Goal: Task Accomplishment & Management: Manage account settings

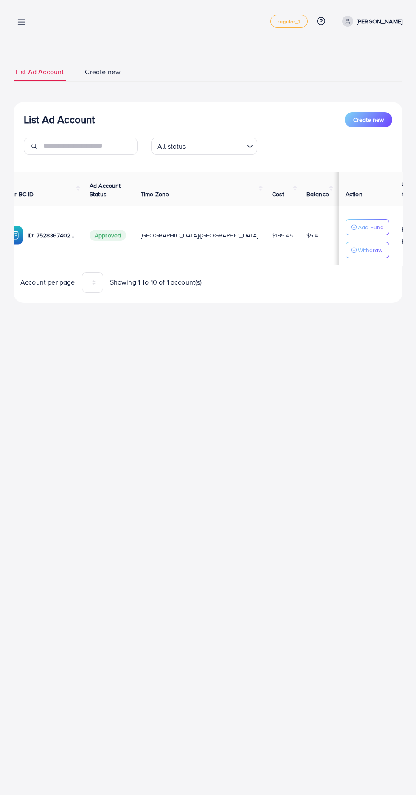
scroll to position [0, 117]
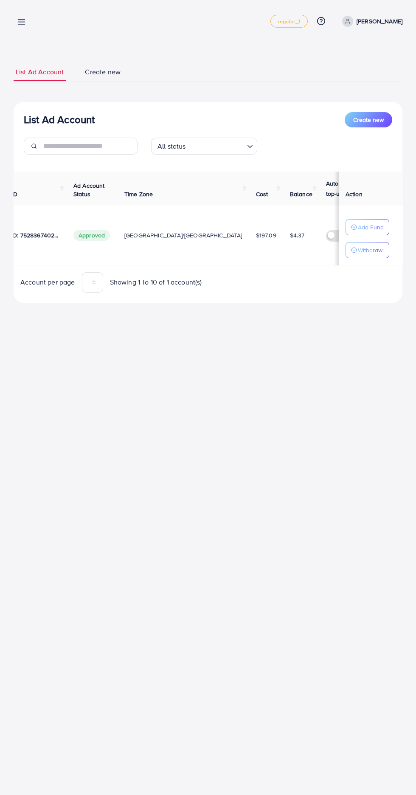
scroll to position [0, 123]
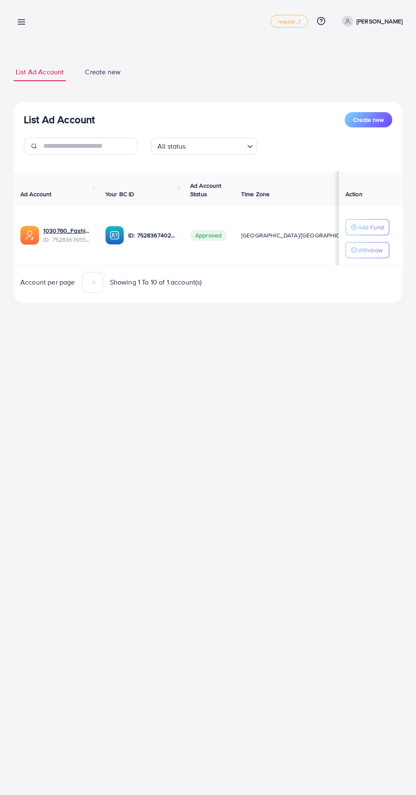
scroll to position [0, 123]
